Goal: Task Accomplishment & Management: Manage account settings

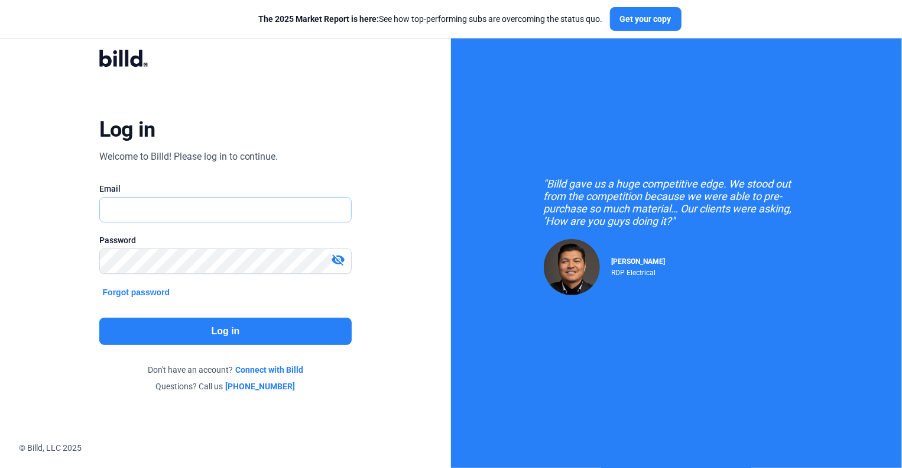
type input "[EMAIL_ADDRESS][DOMAIN_NAME]"
click at [279, 328] on button "Log in" at bounding box center [225, 331] width 253 height 27
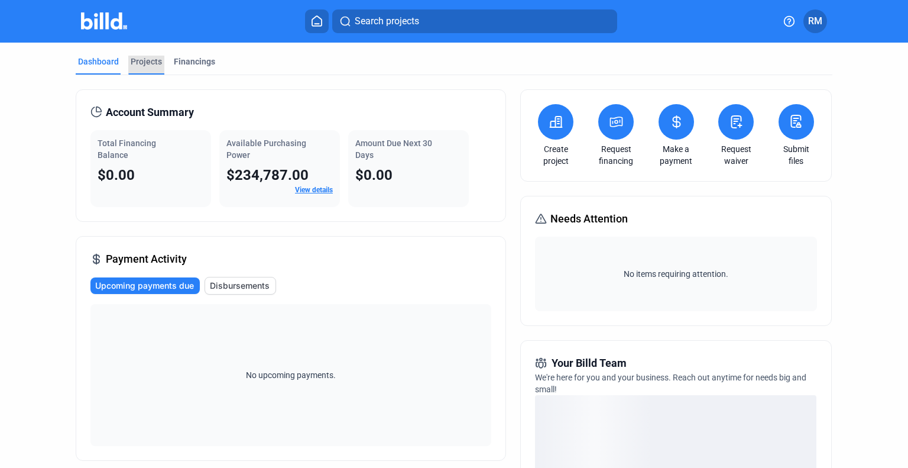
click at [135, 60] on div "Projects" at bounding box center [146, 62] width 31 height 12
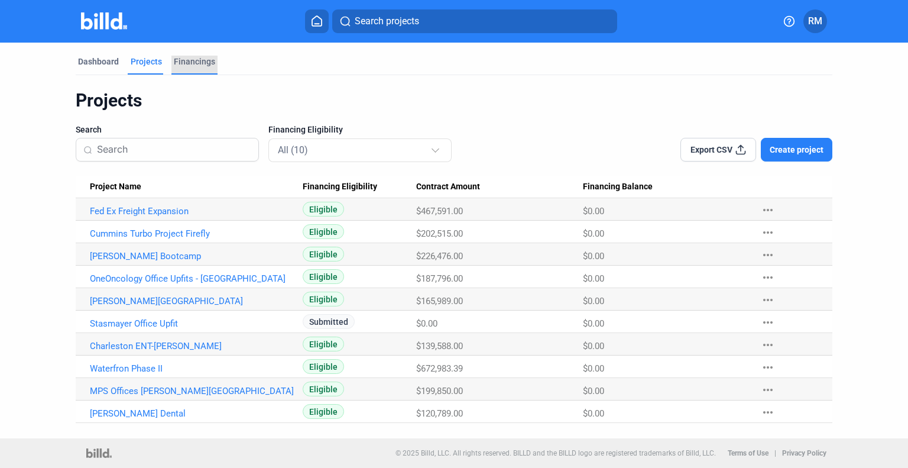
click at [196, 56] on div "Financings" at bounding box center [194, 62] width 41 height 12
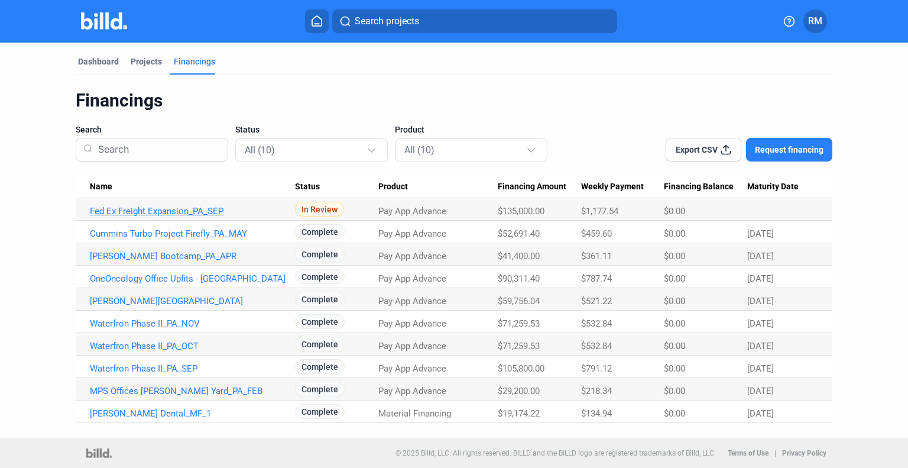
click at [199, 208] on link "Fed Ex Freight Expansion_PA_SEP" at bounding box center [192, 211] width 205 height 11
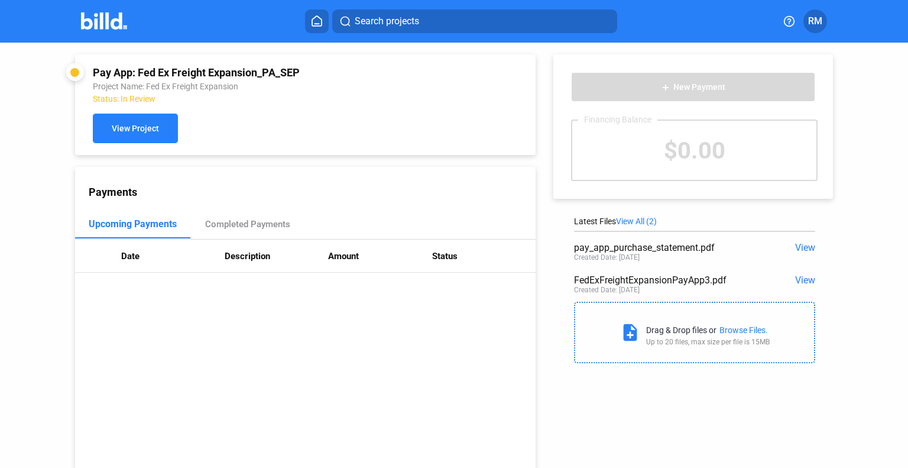
click at [136, 129] on span "View Project" at bounding box center [135, 128] width 47 height 9
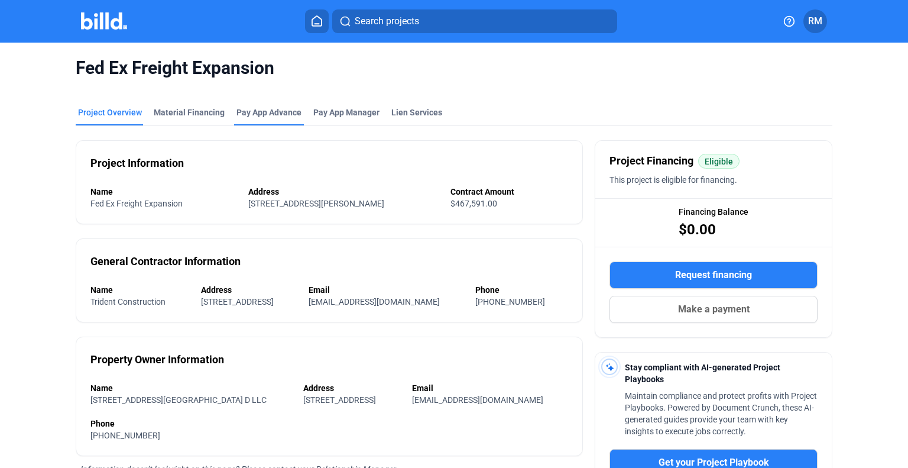
click at [266, 111] on div "Pay App Advance" at bounding box center [269, 112] width 65 height 12
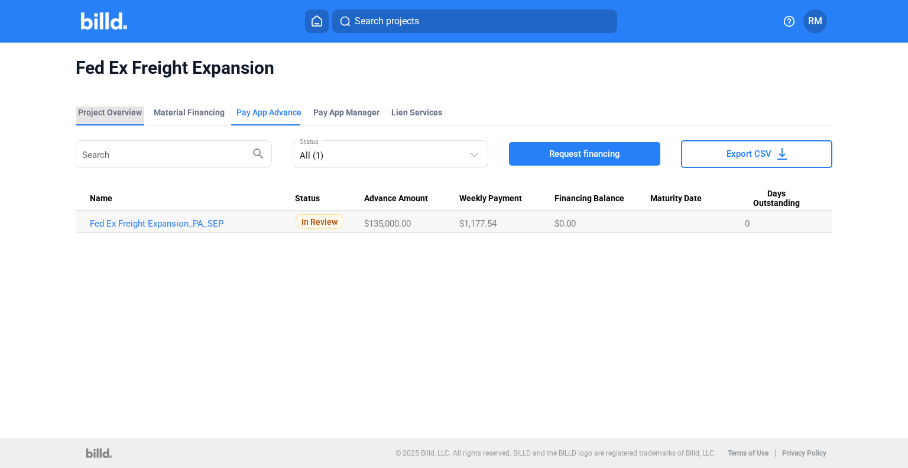
click at [135, 112] on div "Project Overview" at bounding box center [110, 112] width 64 height 12
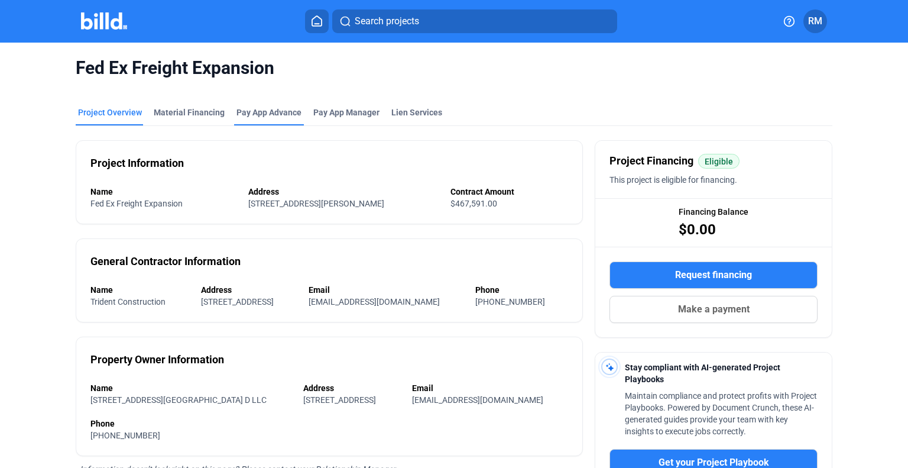
click at [245, 116] on div "Pay App Advance" at bounding box center [269, 112] width 65 height 12
